Goal: Information Seeking & Learning: Find specific fact

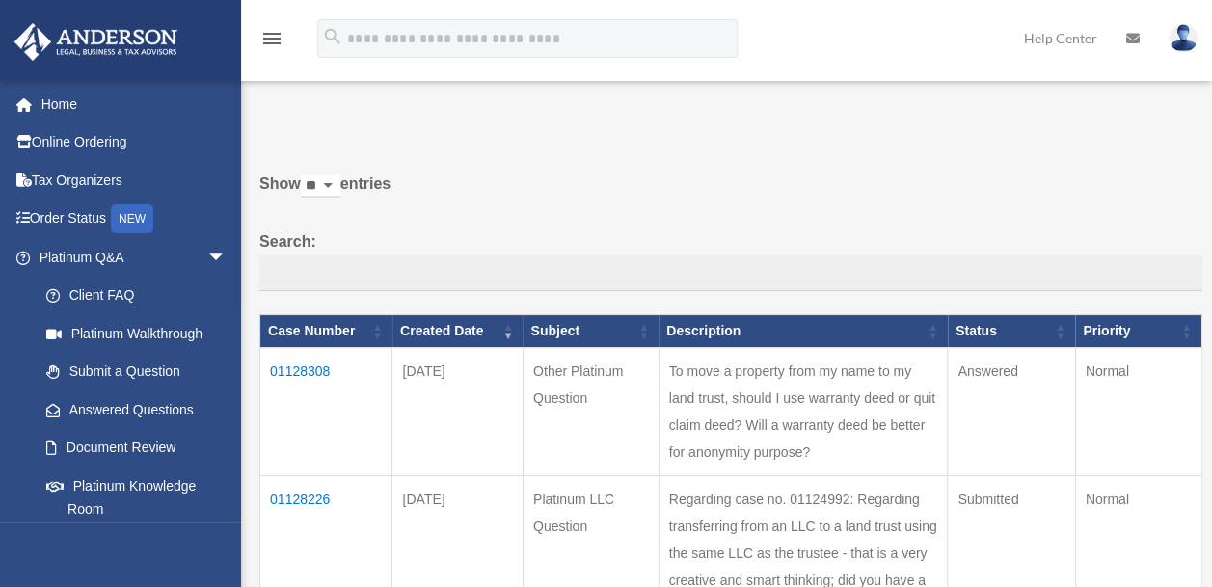
click at [304, 364] on td "01128308" at bounding box center [326, 412] width 132 height 128
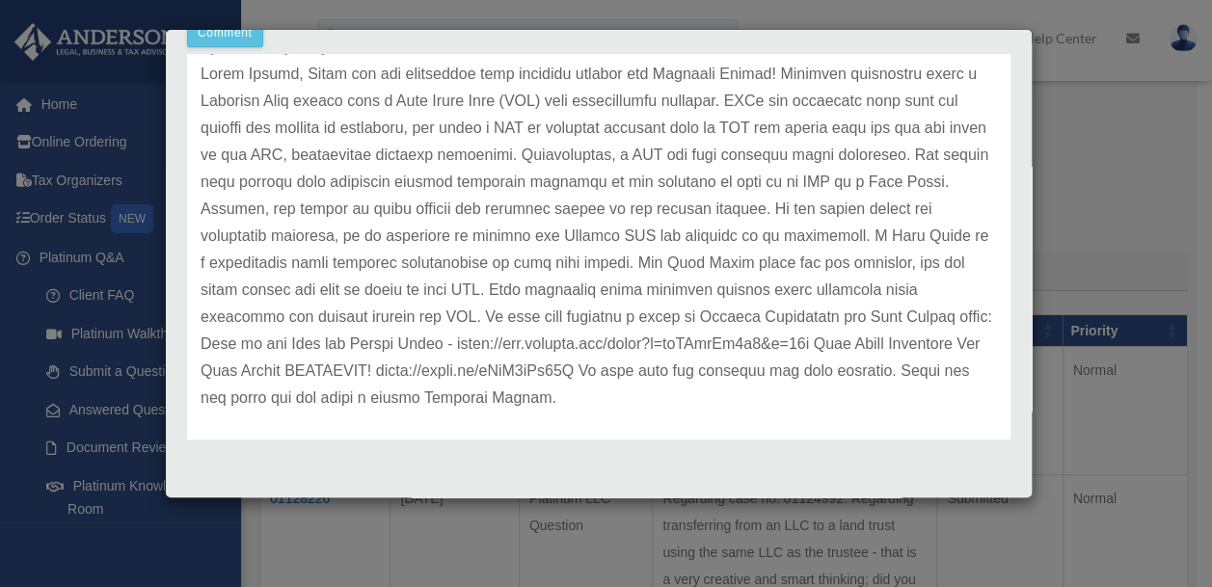
scroll to position [107, 0]
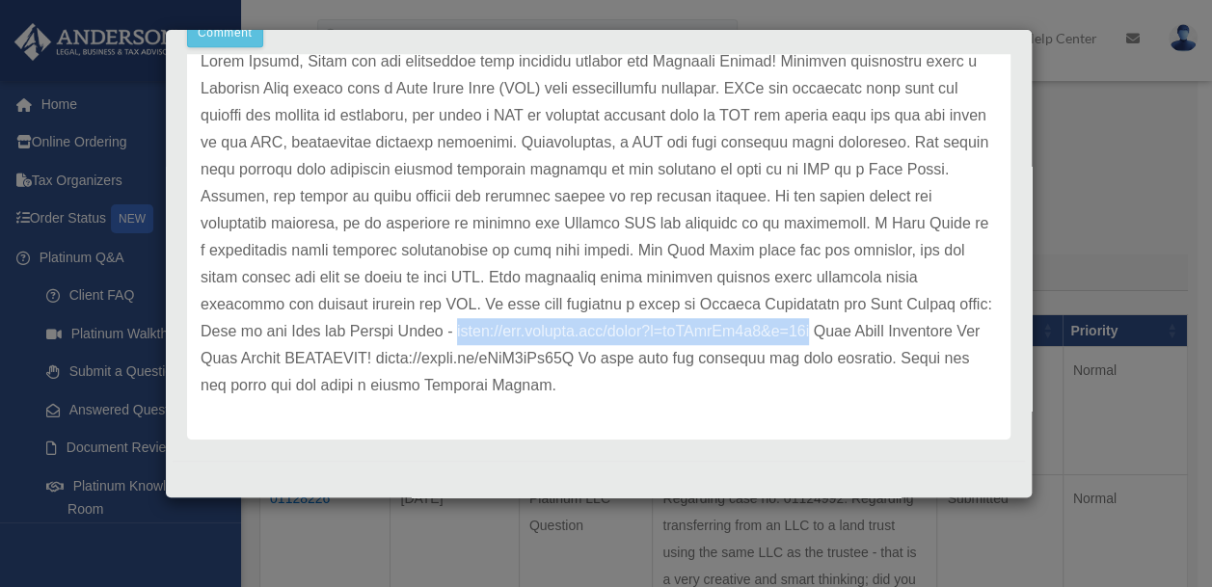
drag, startPoint x: 402, startPoint y: 332, endPoint x: 783, endPoint y: 337, distance: 380.8
click at [783, 337] on p at bounding box center [599, 223] width 796 height 351
copy p "[URL][DOMAIN_NAME]"
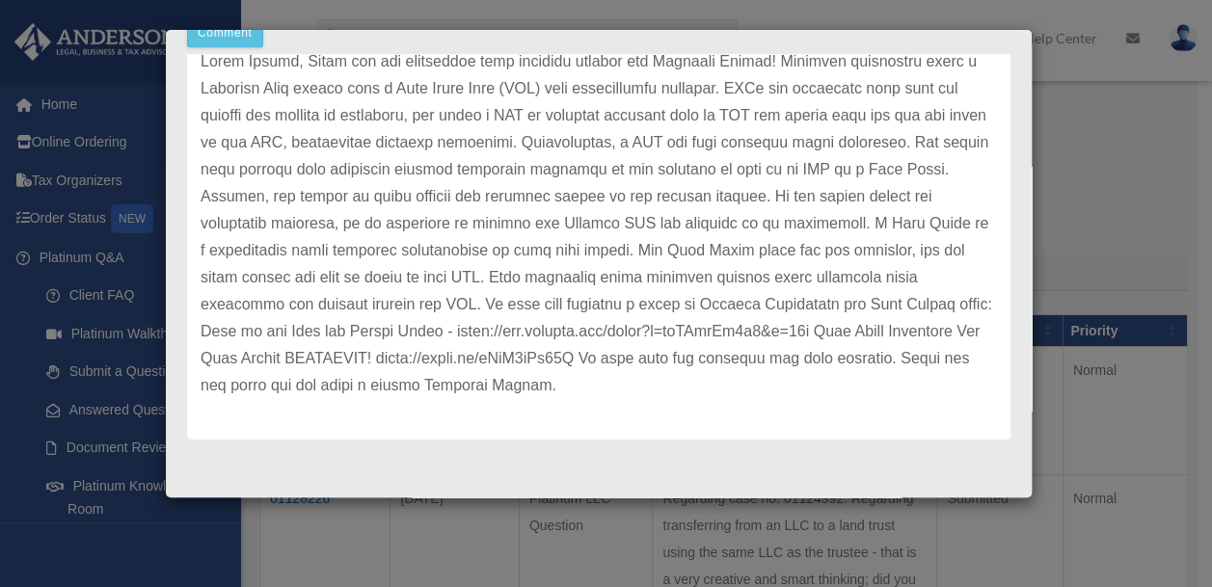
click at [858, 415] on div "Update date : [DATE]" at bounding box center [598, 224] width 823 height 432
drag, startPoint x: 380, startPoint y: 360, endPoint x: 582, endPoint y: 351, distance: 202.6
click at [582, 351] on p at bounding box center [599, 223] width 796 height 351
copy p "[URL][DOMAIN_NAME]"
click at [819, 432] on div "Update date : [DATE]" at bounding box center [598, 224] width 823 height 432
